Goal: Transaction & Acquisition: Purchase product/service

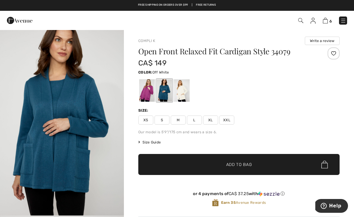
click at [177, 92] on div at bounding box center [182, 90] width 16 height 22
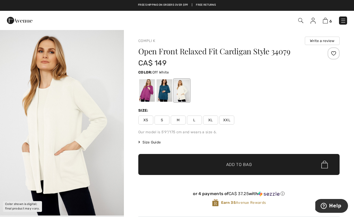
click at [176, 121] on span "M" at bounding box center [178, 119] width 15 height 9
click at [201, 162] on span "✔ Added to Bag Add to Bag" at bounding box center [238, 164] width 201 height 21
click at [327, 20] on img at bounding box center [325, 21] width 5 height 6
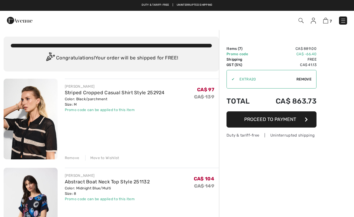
checkbox input "true"
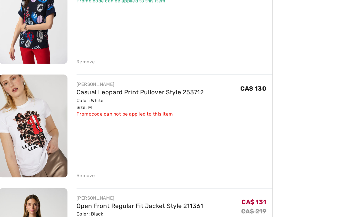
scroll to position [165, 0]
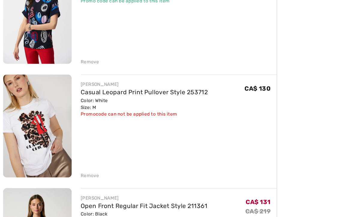
click at [67, 169] on div "Remove" at bounding box center [72, 171] width 15 height 5
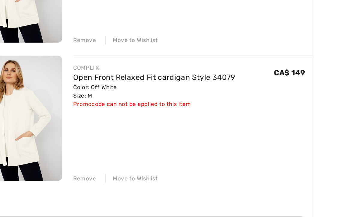
scroll to position [432, 0]
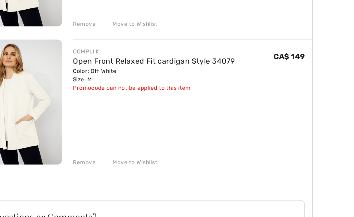
click at [85, 168] on div "Move to Wishlist" at bounding box center [102, 170] width 34 height 5
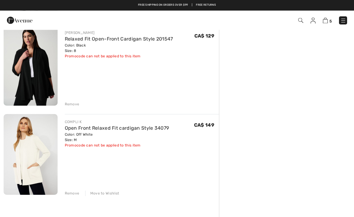
scroll to position [307, 0]
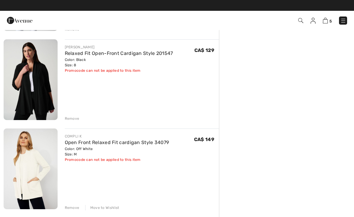
click at [73, 123] on div "JOSEPH RIBKOFF Striped Cropped Casual Shirt Style 252924 Color: Black/parchment…" at bounding box center [111, 70] width 215 height 597
click at [64, 115] on div "JOSEPH RIBKOFF Relaxed Fit Open-Front Cardigan Style 201547 Color: Black Size: …" at bounding box center [139, 80] width 162 height 82
click at [71, 121] on div "JOSEPH RIBKOFF Striped Cropped Casual Shirt Style 252924 Color: Black/parchment…" at bounding box center [111, 70] width 215 height 597
click at [71, 120] on div "Remove" at bounding box center [72, 118] width 15 height 5
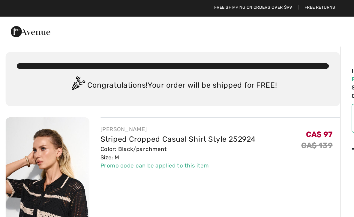
scroll to position [0, 0]
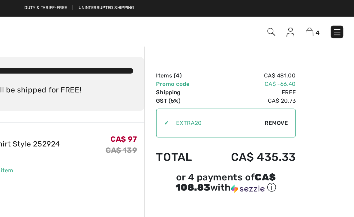
click at [298, 22] on img at bounding box center [300, 20] width 5 height 5
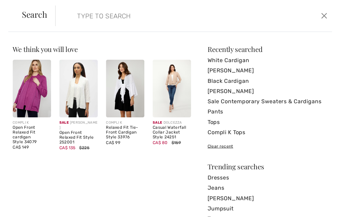
click at [91, 15] on input "search" at bounding box center [172, 14] width 162 height 18
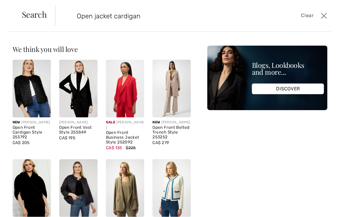
type input "Open jacket cardigan"
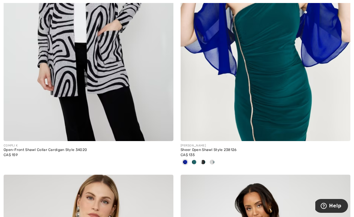
scroll to position [809, 0]
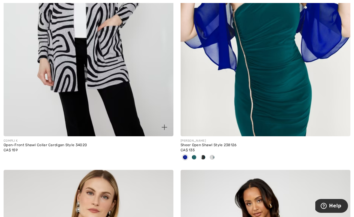
click at [52, 145] on div "Open-Front Shawl Collar Cardigan Style 34020" at bounding box center [89, 145] width 170 height 4
click at [58, 112] on img at bounding box center [89, 9] width 170 height 255
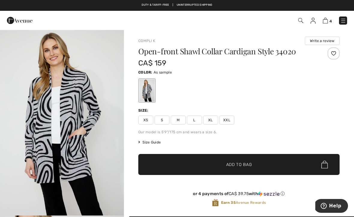
click at [177, 120] on span "M" at bounding box center [178, 119] width 15 height 9
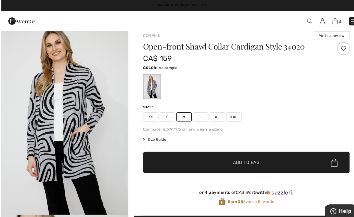
scroll to position [5, 0]
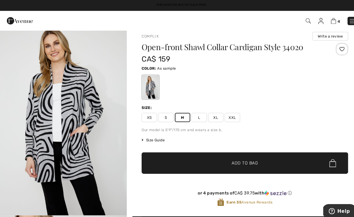
click at [199, 164] on span "✔ Added to Bag Add to Bag" at bounding box center [238, 158] width 201 height 21
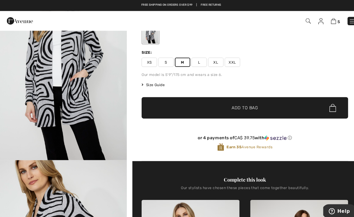
scroll to position [56, 0]
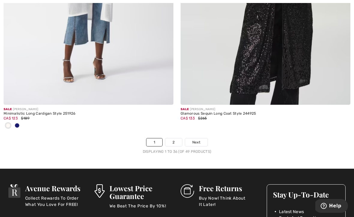
scroll to position [5245, 0]
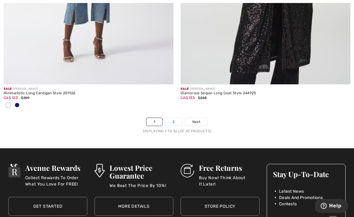
click at [173, 118] on link "2" at bounding box center [173, 122] width 16 height 8
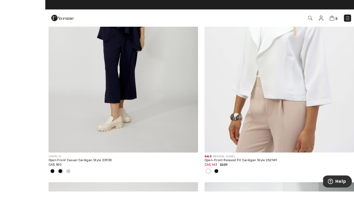
scroll to position [1347, 0]
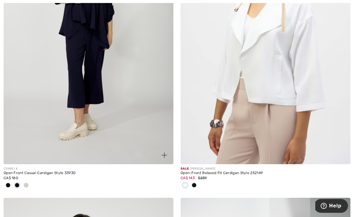
click at [24, 183] on span at bounding box center [26, 185] width 5 height 5
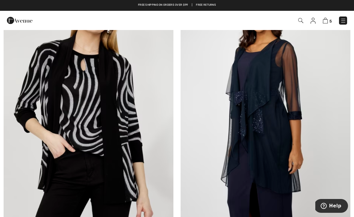
scroll to position [1053, 0]
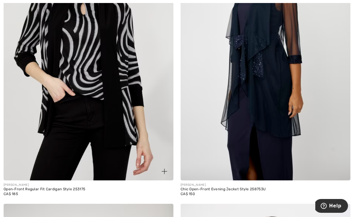
click at [59, 173] on img at bounding box center [89, 53] width 170 height 255
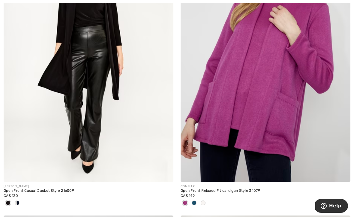
scroll to position [477, 0]
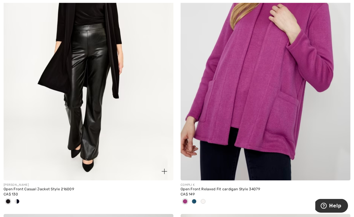
click at [16, 203] on span at bounding box center [17, 201] width 5 height 5
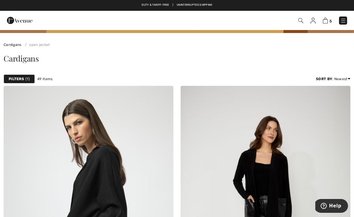
scroll to position [0, 0]
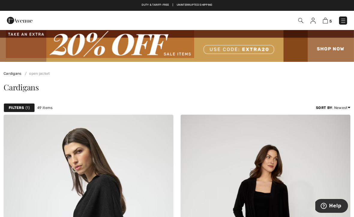
click at [300, 18] on img at bounding box center [300, 20] width 5 height 5
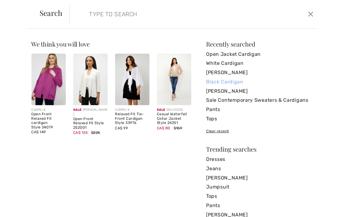
click at [211, 80] on link "Black Cardigan" at bounding box center [262, 79] width 105 height 9
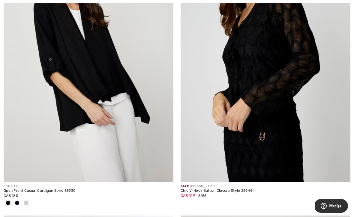
scroll to position [2033, 0]
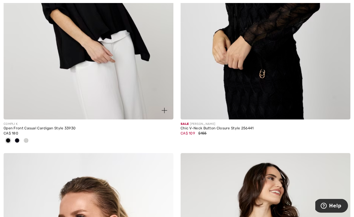
click at [25, 136] on div at bounding box center [26, 141] width 9 height 10
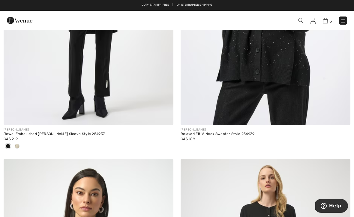
scroll to position [0, 0]
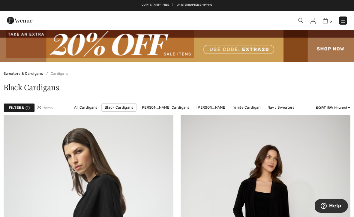
click at [299, 22] on img at bounding box center [300, 20] width 5 height 5
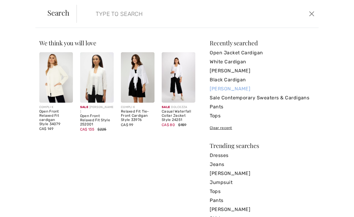
click at [215, 91] on link "[PERSON_NAME]" at bounding box center [262, 88] width 105 height 9
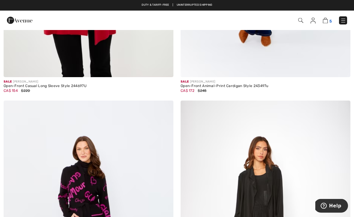
scroll to position [2900, 0]
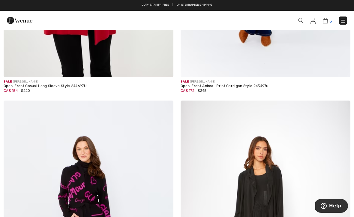
click at [326, 22] on img at bounding box center [325, 21] width 5 height 6
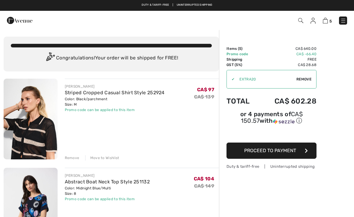
click at [99, 158] on div "Move to Wishlist" at bounding box center [102, 157] width 34 height 5
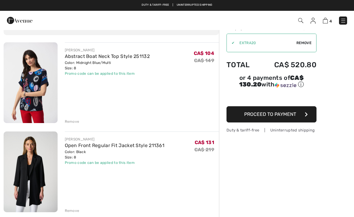
scroll to position [14, 0]
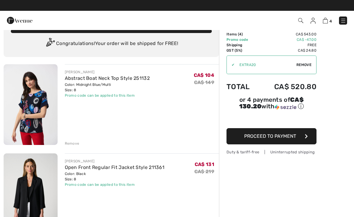
click at [71, 144] on div "Remove" at bounding box center [72, 143] width 15 height 5
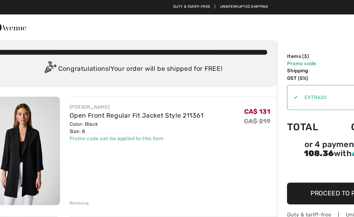
scroll to position [7, 0]
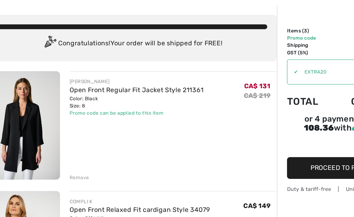
click at [65, 148] on div "Remove" at bounding box center [72, 150] width 15 height 5
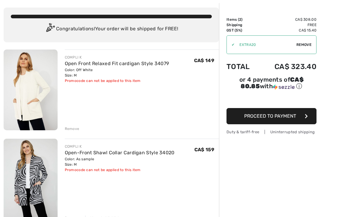
scroll to position [29, 0]
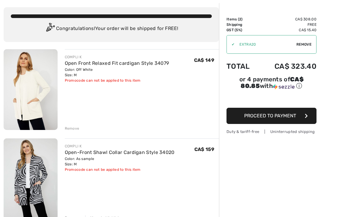
click at [70, 131] on div "COMPLI K Open Front Relaxed Fit cardigan Style 34079 Color: Off White Size: M F…" at bounding box center [111, 214] width 215 height 330
click at [68, 129] on div "Remove" at bounding box center [72, 128] width 15 height 5
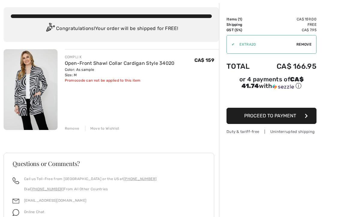
click at [249, 117] on span "Proceed to Payment" at bounding box center [270, 116] width 52 height 6
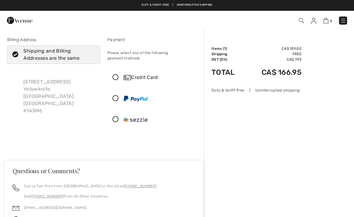
click at [116, 116] on icon at bounding box center [116, 119] width 16 height 6
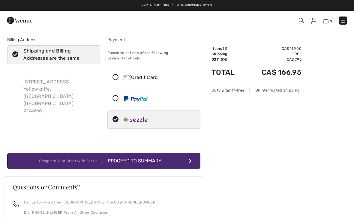
click at [127, 158] on div "Proceed to Summary" at bounding box center [136, 160] width 66 height 7
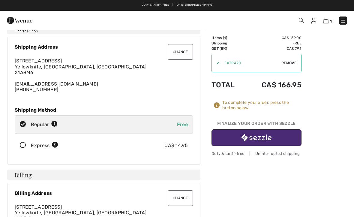
scroll to position [9, 0]
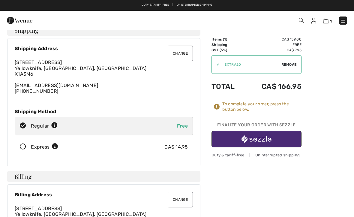
click at [289, 62] on span "Remove" at bounding box center [288, 64] width 15 height 5
click at [220, 71] on input "TEXT" at bounding box center [248, 64] width 73 height 18
click at [291, 64] on span "Apply" at bounding box center [290, 64] width 12 height 5
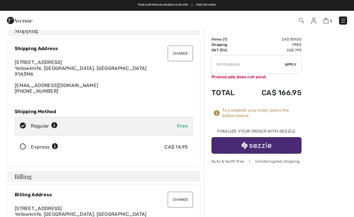
click at [243, 62] on input "TEXT" at bounding box center [248, 64] width 73 height 18
click at [243, 64] on input "TEXT" at bounding box center [248, 64] width 73 height 18
type input "AFP104BEA88"
click at [291, 63] on span "Apply" at bounding box center [290, 64] width 12 height 5
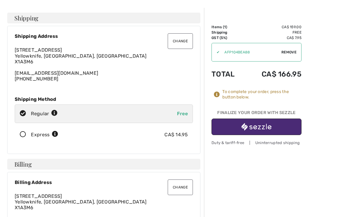
scroll to position [21, 0]
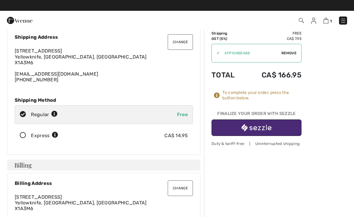
click at [250, 124] on img "button" at bounding box center [256, 127] width 30 height 7
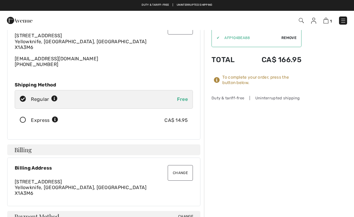
scroll to position [37, 0]
